Goal: Task Accomplishment & Management: Manage account settings

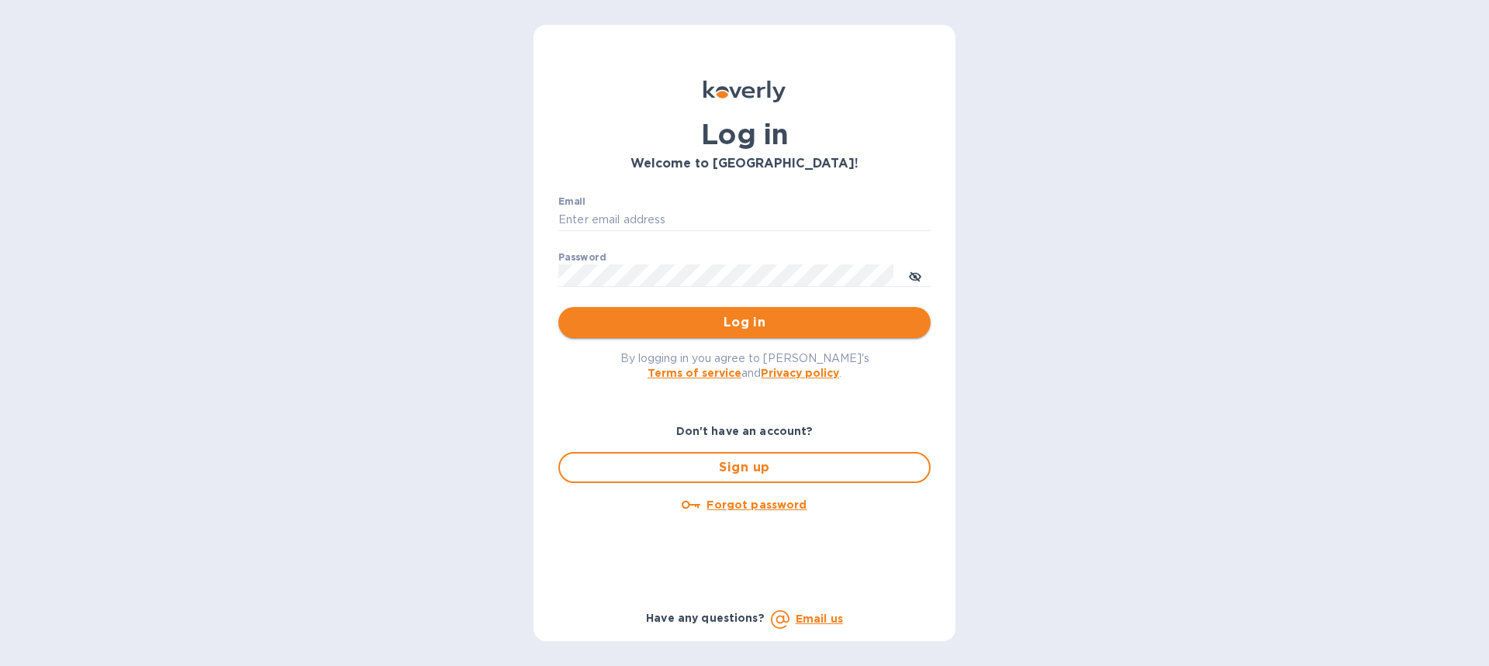
type input "[EMAIL_ADDRESS][DOMAIN_NAME]"
click at [754, 328] on span "Log in" at bounding box center [744, 322] width 347 height 19
